Goal: Task Accomplishment & Management: Use online tool/utility

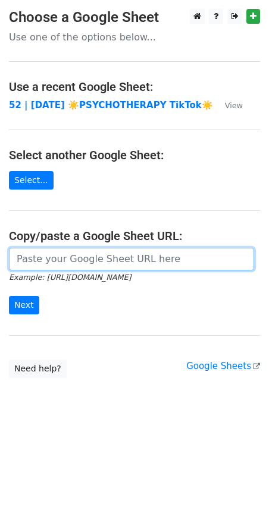
click at [97, 261] on input "url" at bounding box center [131, 259] width 245 height 23
paste input "https://docs.google.com/spreadsheets/d/1kxnUAukSLn83M7O8YQAYE73IzK130dQG94WTFyS…"
type input "https://docs.google.com/spreadsheets/d/1kxnUAukSLn83M7O8YQAYE73IzK130dQG94WTFyS…"
click at [9, 296] on input "Next" at bounding box center [24, 305] width 30 height 18
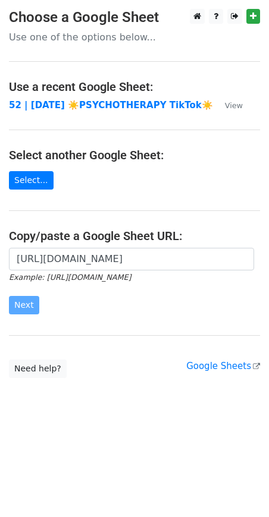
scroll to position [0, 0]
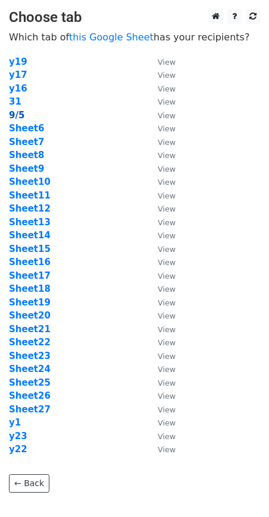
drag, startPoint x: 96, startPoint y: 118, endPoint x: 21, endPoint y: 115, distance: 74.9
click at [94, 118] on td "9/5" at bounding box center [77, 116] width 137 height 14
click at [16, 115] on strong "9/5" at bounding box center [16, 115] width 15 height 11
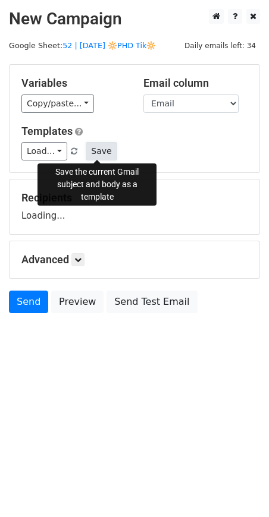
click at [86, 150] on button "Save" at bounding box center [101, 151] width 31 height 18
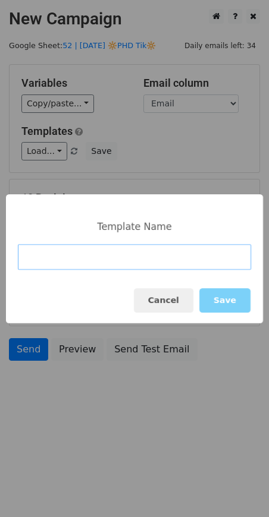
click at [72, 255] on input at bounding box center [134, 257] width 233 height 26
paste input "Scaling for Psych Practices"
type input "Scaling for Psych Practices"
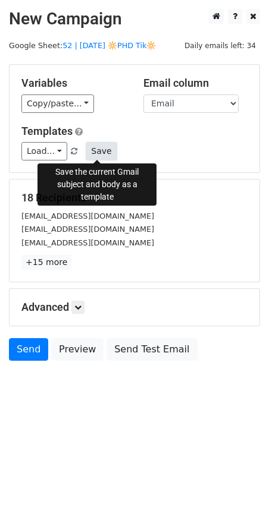
click at [105, 152] on button "Save" at bounding box center [101, 151] width 31 height 18
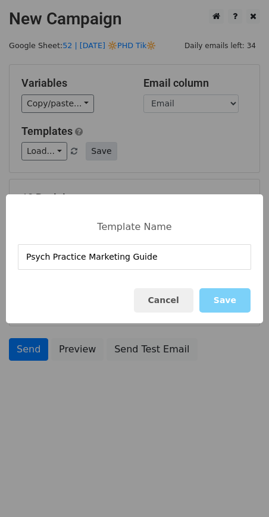
type input "Psych Practice Marketing Guide"
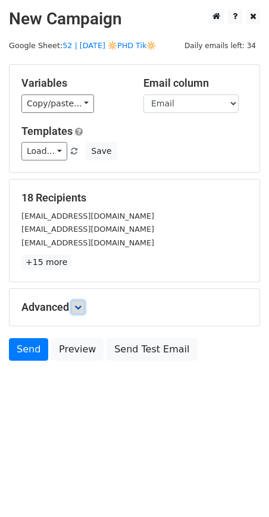
click at [78, 308] on icon at bounding box center [77, 307] width 7 height 7
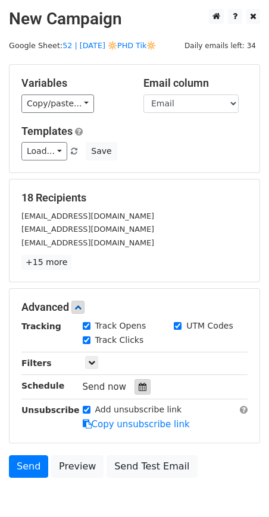
click at [138, 389] on icon at bounding box center [142, 387] width 8 height 8
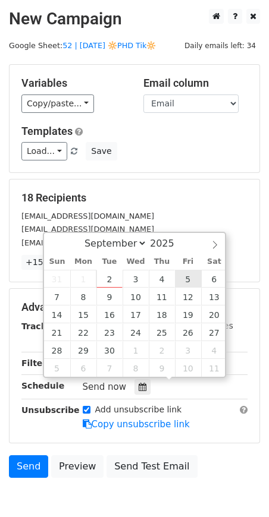
type input "2025-09-05 12:00"
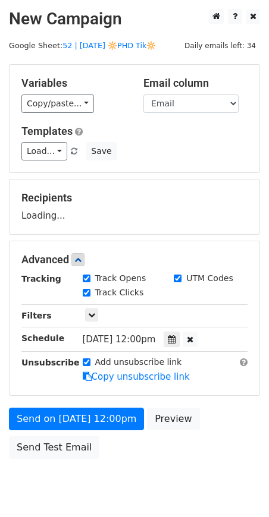
click at [99, 428] on div "Send on Sep 5 at 12:00pm Preview Send Test Email" at bounding box center [134, 436] width 269 height 57
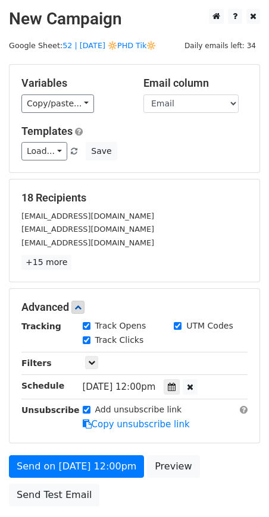
click at [29, 430] on div "Advanced Tracking Track Opens UTM Codes Track Clicks Filters Only include sprea…" at bounding box center [135, 366] width 250 height 154
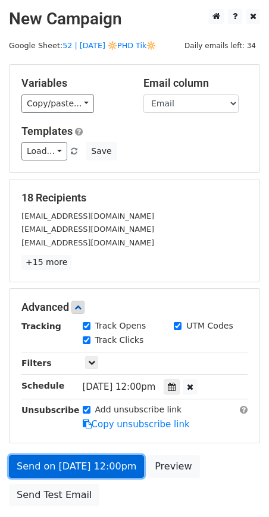
click at [27, 466] on link "Send on Sep 5 at 12:00pm" at bounding box center [76, 466] width 135 height 23
click at [53, 460] on link "Send on Sep 5 at 12:00pm" at bounding box center [76, 466] width 135 height 23
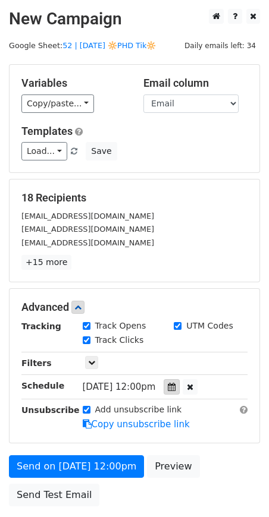
click at [173, 386] on icon at bounding box center [172, 387] width 8 height 8
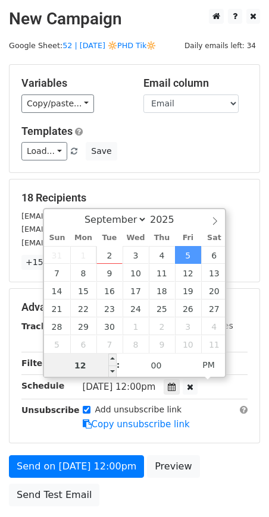
click at [100, 358] on input "12" at bounding box center [80, 366] width 72 height 24
type input "6"
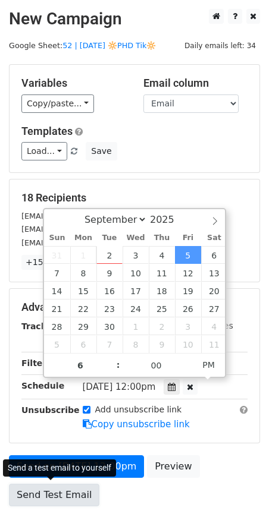
type input "2025-09-05 18:00"
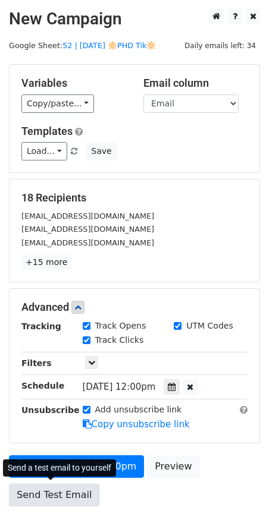
click at [49, 499] on link "Send Test Email" at bounding box center [54, 495] width 90 height 23
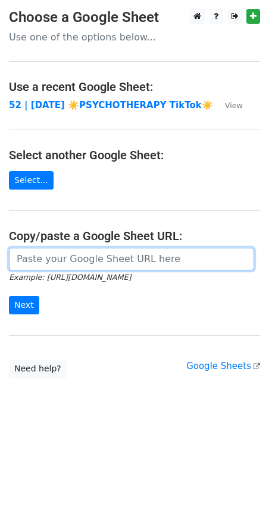
paste input "https://docs.google.com/spreadsheets/d/1kxnUAukSLn83M7O8YQAYE73IzK130dQG94WTFyS…"
click at [94, 256] on input "https://docs.google.com/spreadsheets/d/1kxnUAukSLn83M7O8YQAYE73IzK130dQG94WTFyS…" at bounding box center [131, 259] width 245 height 23
type input "https://docs.google.com/spreadsheets/d/1kxnUAukSLn83M7O8YQAYE73IzK130dQG94WTFyS…"
click at [9, 296] on input "Next" at bounding box center [24, 305] width 30 height 18
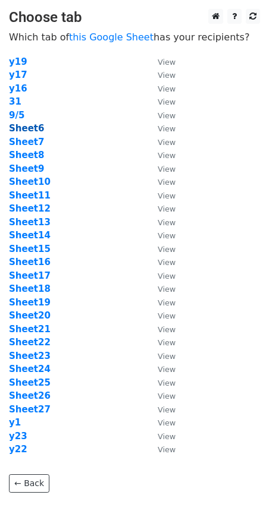
click at [21, 130] on strong "Sheet6" at bounding box center [26, 128] width 35 height 11
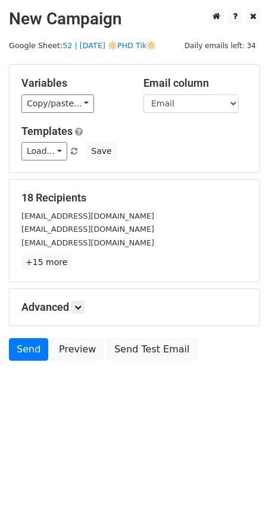
click at [55, 161] on div "Variables Copy/paste... {{Name}} {{Email}} Email column Name Email Templates Lo…" at bounding box center [135, 119] width 250 height 108
click at [55, 154] on link "Load..." at bounding box center [44, 151] width 46 height 18
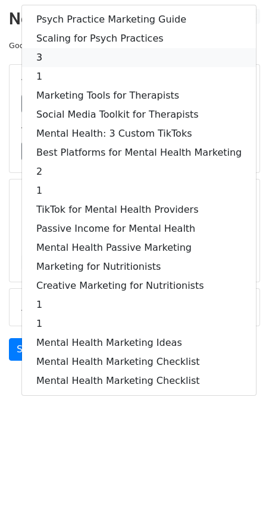
click at [133, 52] on link "3" at bounding box center [138, 57] width 233 height 19
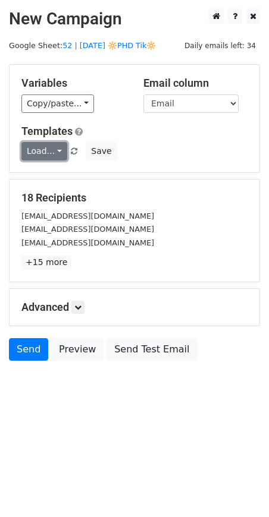
click at [49, 153] on link "Load..." at bounding box center [44, 151] width 46 height 18
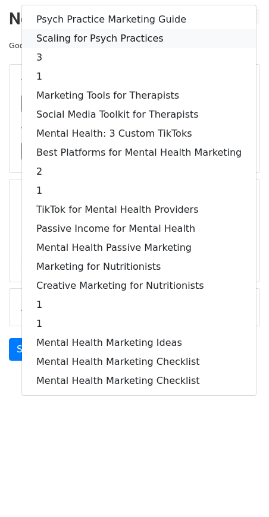
click at [109, 41] on link "Scaling for Psych Practices" at bounding box center [138, 38] width 233 height 19
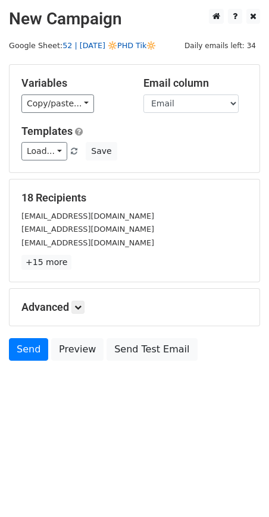
click at [111, 48] on link "52 | [DATE] 🔆PHD Tik🔆" at bounding box center [108, 45] width 93 height 9
click at [84, 301] on link at bounding box center [77, 307] width 13 height 13
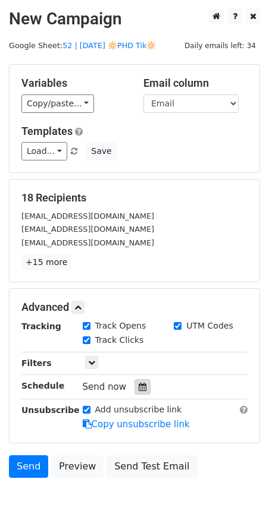
click at [138, 387] on icon at bounding box center [142, 387] width 8 height 8
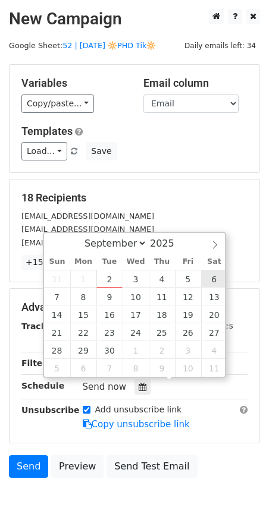
type input "[DATE] 12:00"
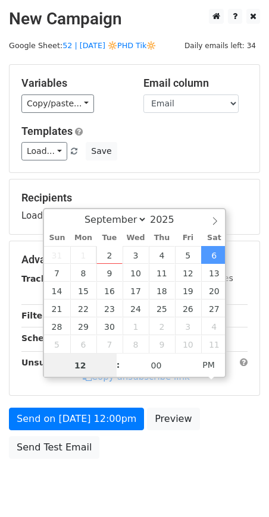
type input "7"
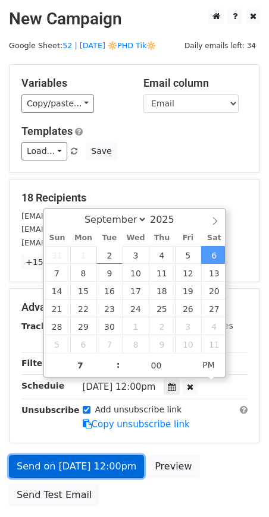
type input "[DATE] 19:00"
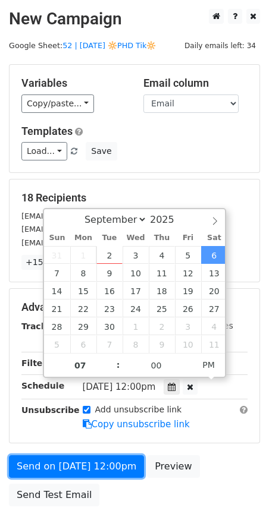
click at [65, 452] on form "Variables Copy/paste... {{Name}} {{Email}} Email column Name Email Templates Lo…" at bounding box center [134, 288] width 251 height 448
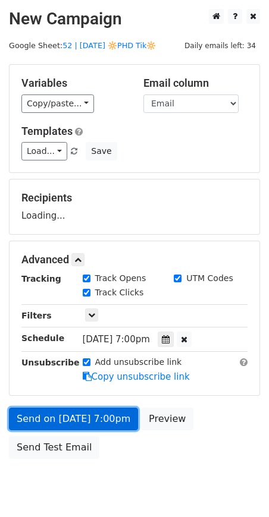
scroll to position [40, 0]
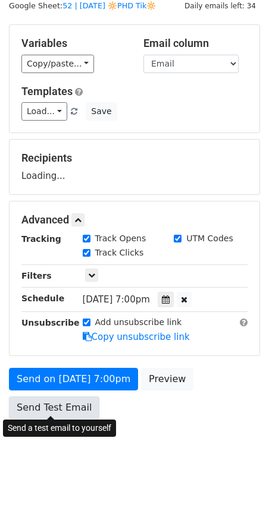
click at [66, 400] on link "Send Test Email" at bounding box center [54, 407] width 90 height 23
